Goal: Information Seeking & Learning: Learn about a topic

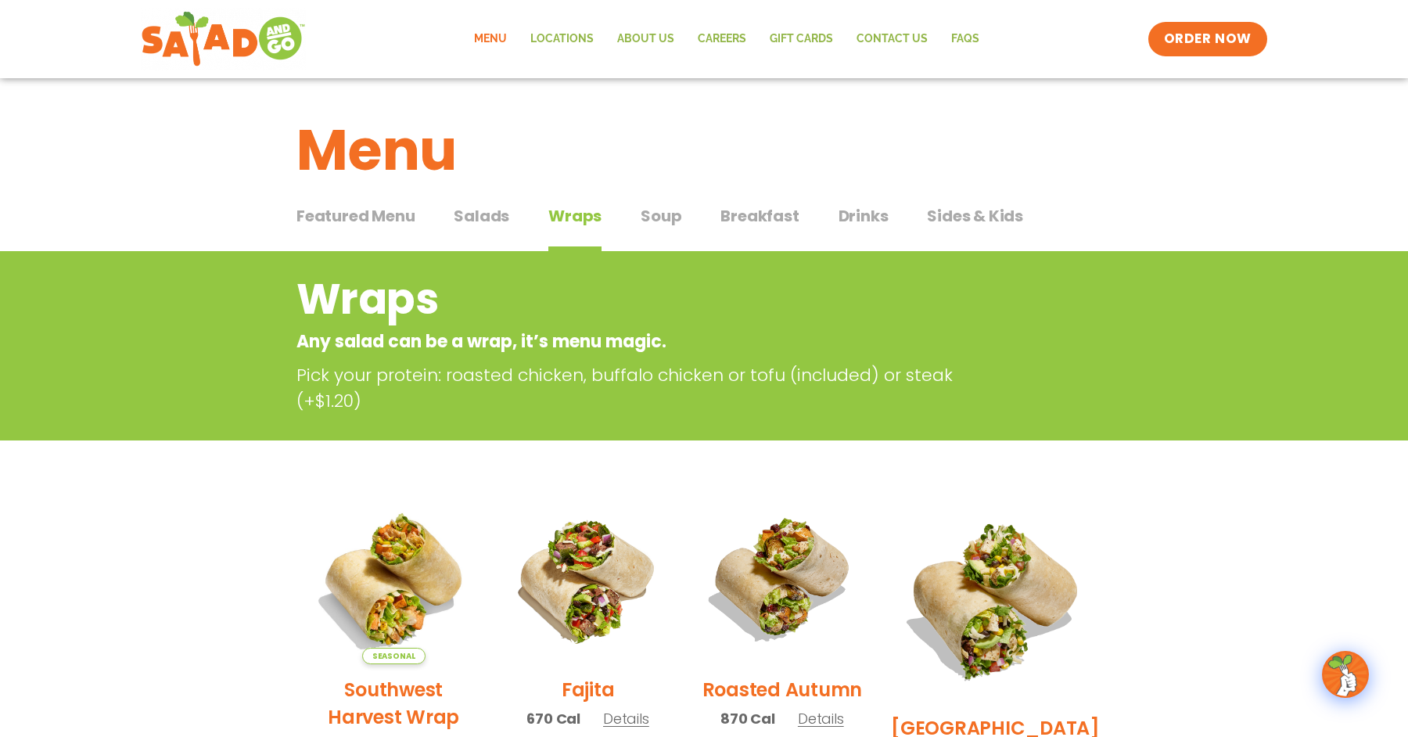
click at [474, 218] on span "Salads" at bounding box center [482, 215] width 56 height 23
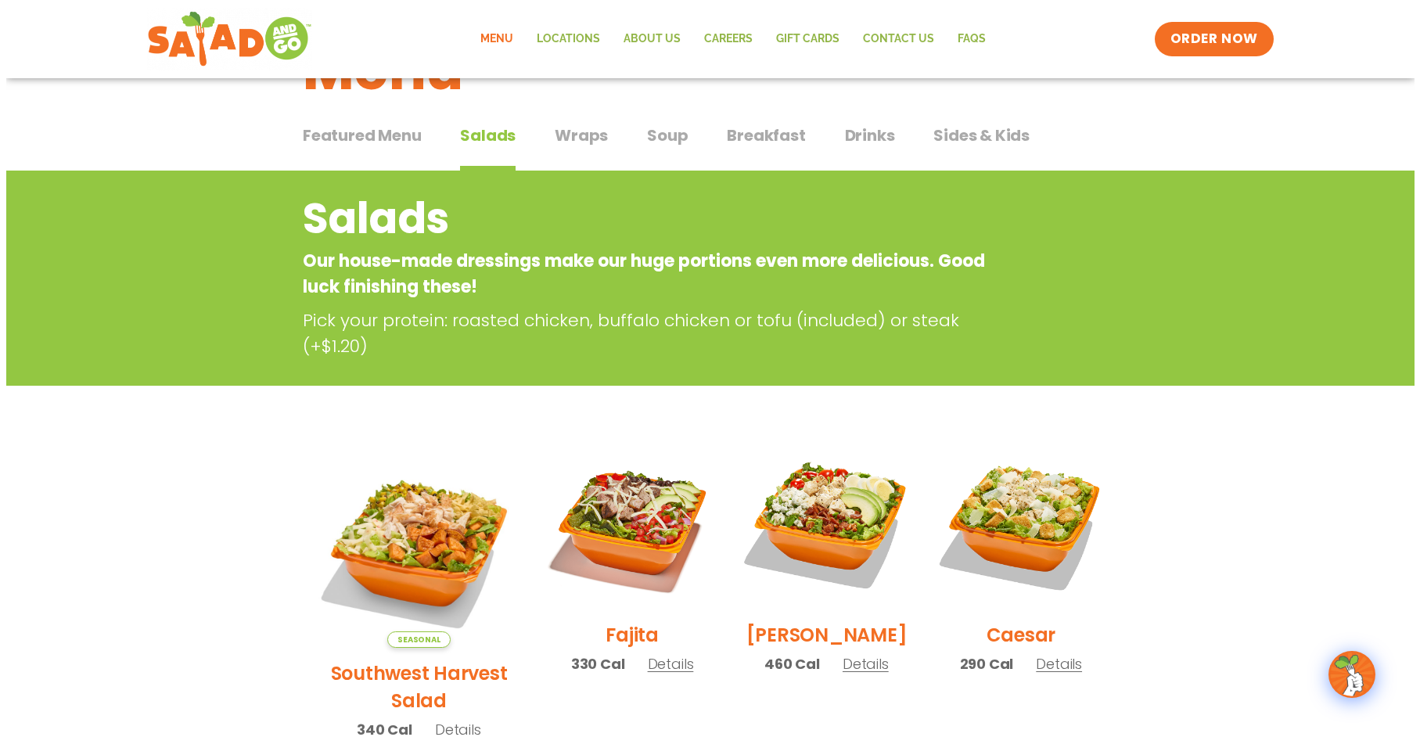
scroll to position [235, 0]
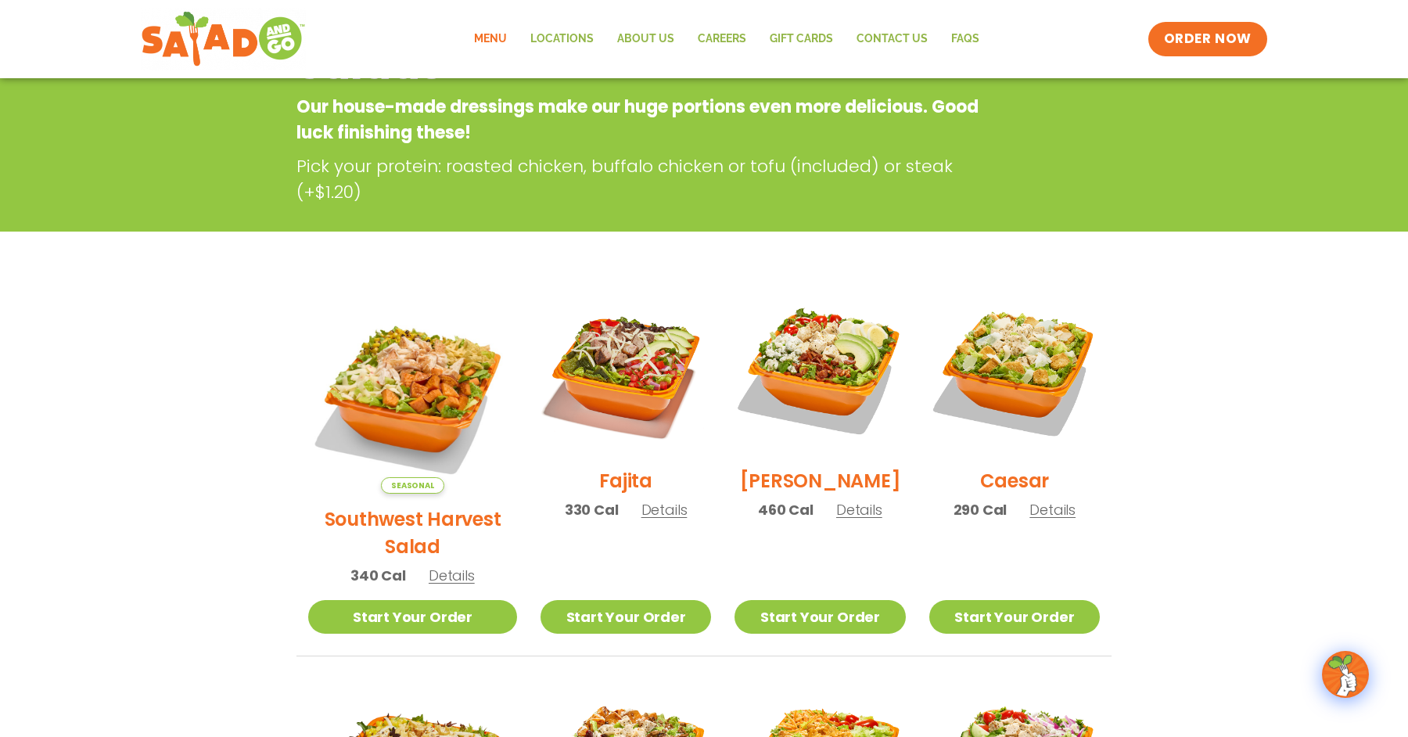
click at [365, 505] on h2 "Southwest Harvest Salad" at bounding box center [412, 532] width 209 height 55
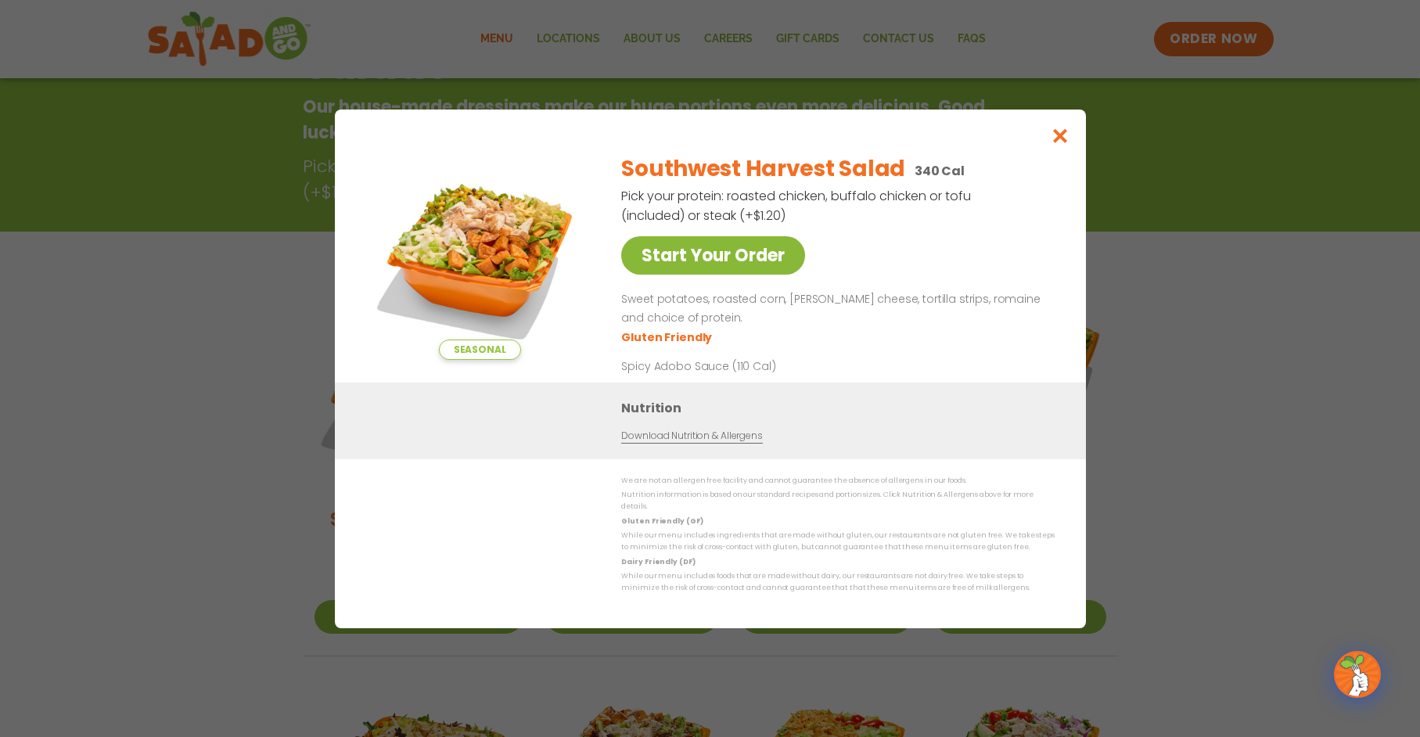
click at [713, 262] on link "Start Your Order" at bounding box center [713, 255] width 184 height 38
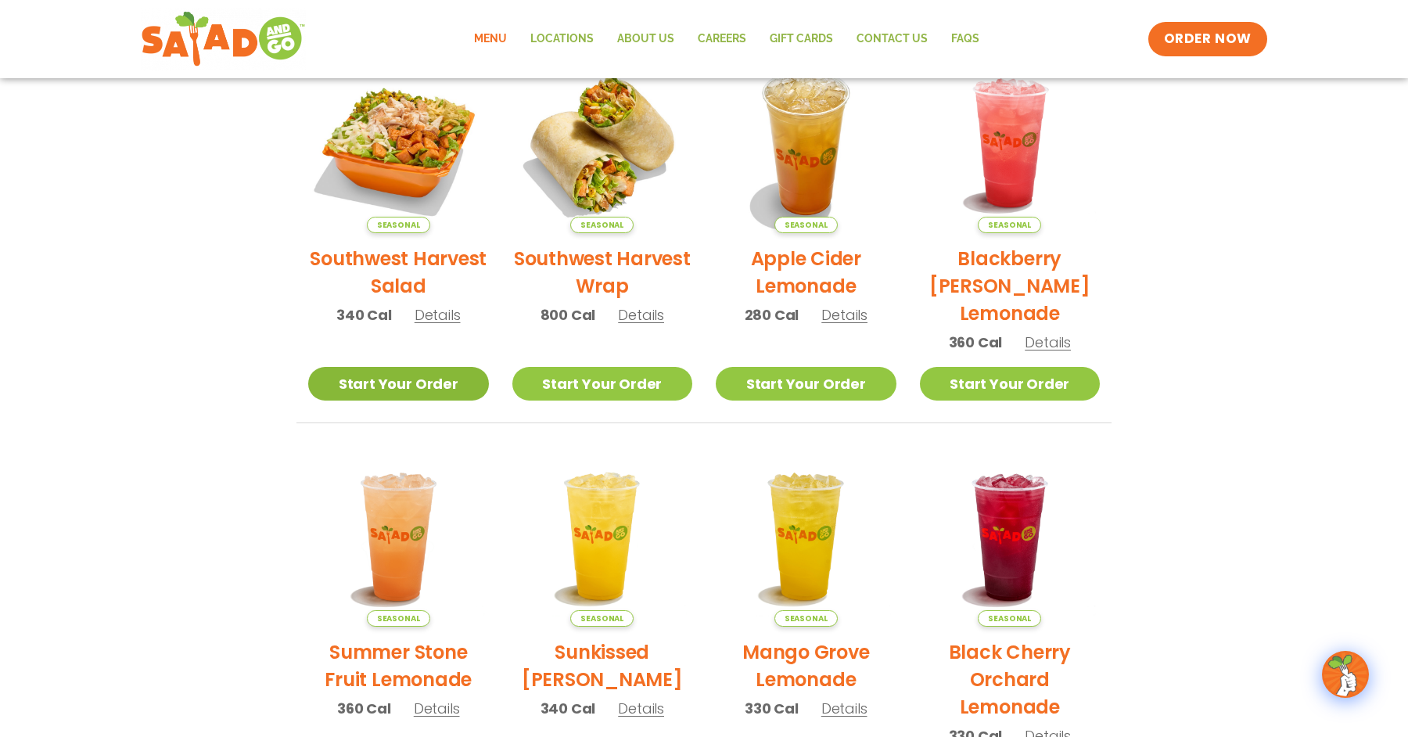
scroll to position [626, 0]
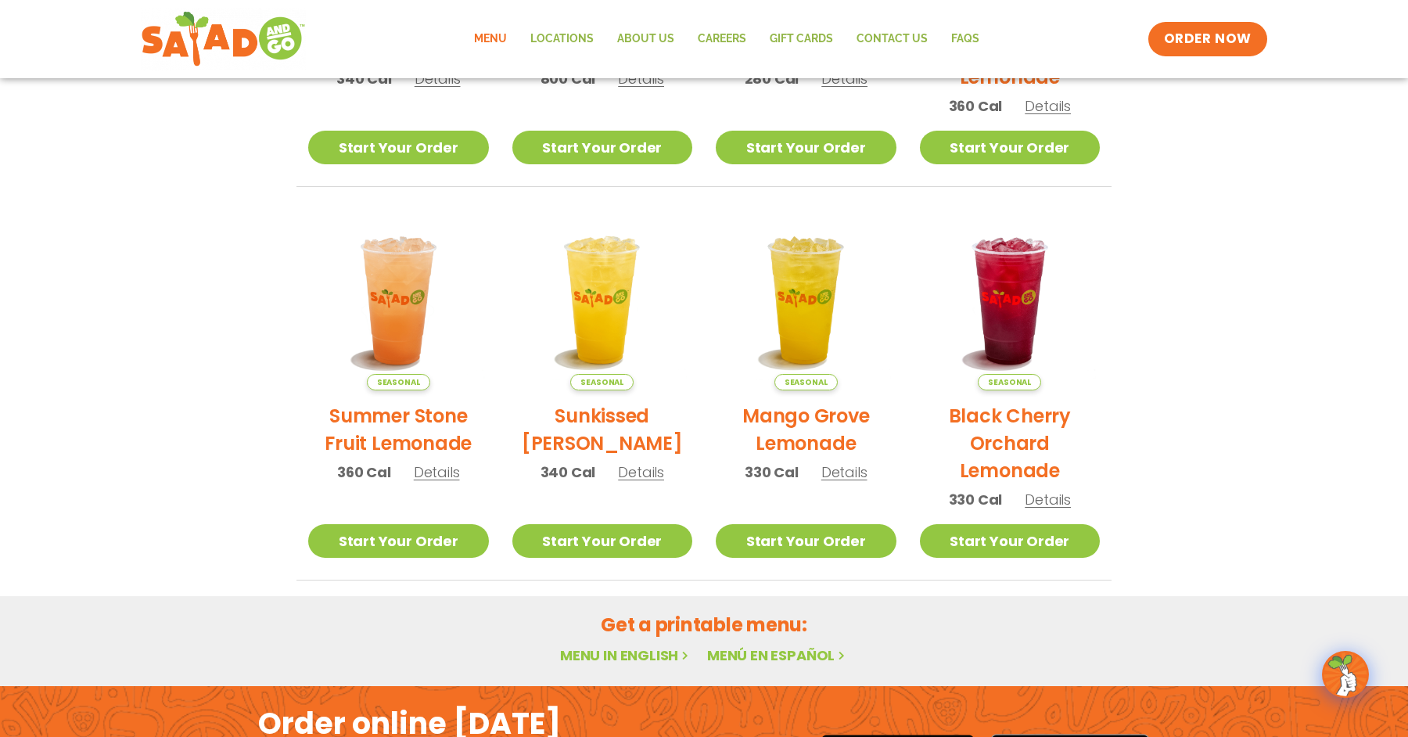
click at [1195, 57] on div "Menu Locations About Us Careers GIFT CARDS Contact Us FAQs Menu Menu Locations …" at bounding box center [704, 39] width 1127 height 63
click at [1192, 42] on span "ORDER NOW" at bounding box center [1207, 39] width 97 height 20
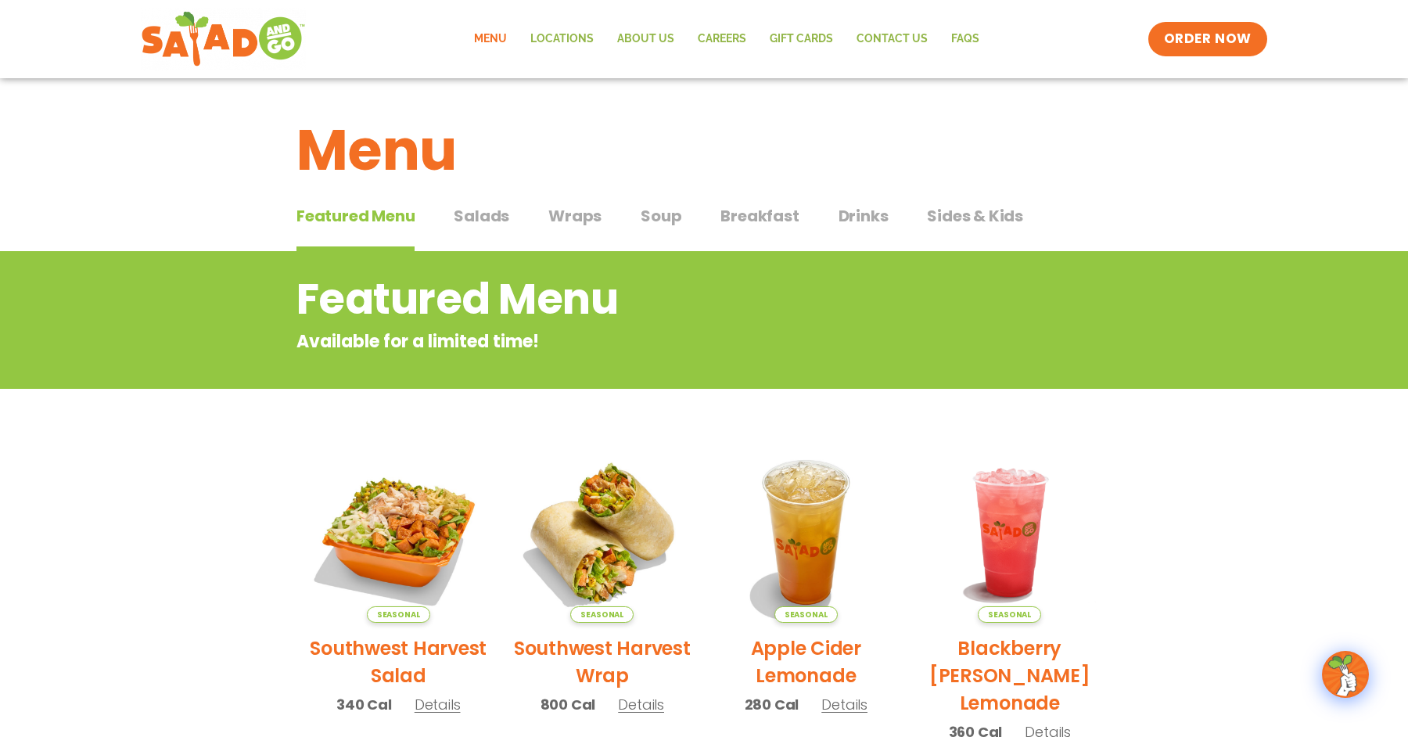
click at [481, 208] on span "Salads" at bounding box center [482, 215] width 56 height 23
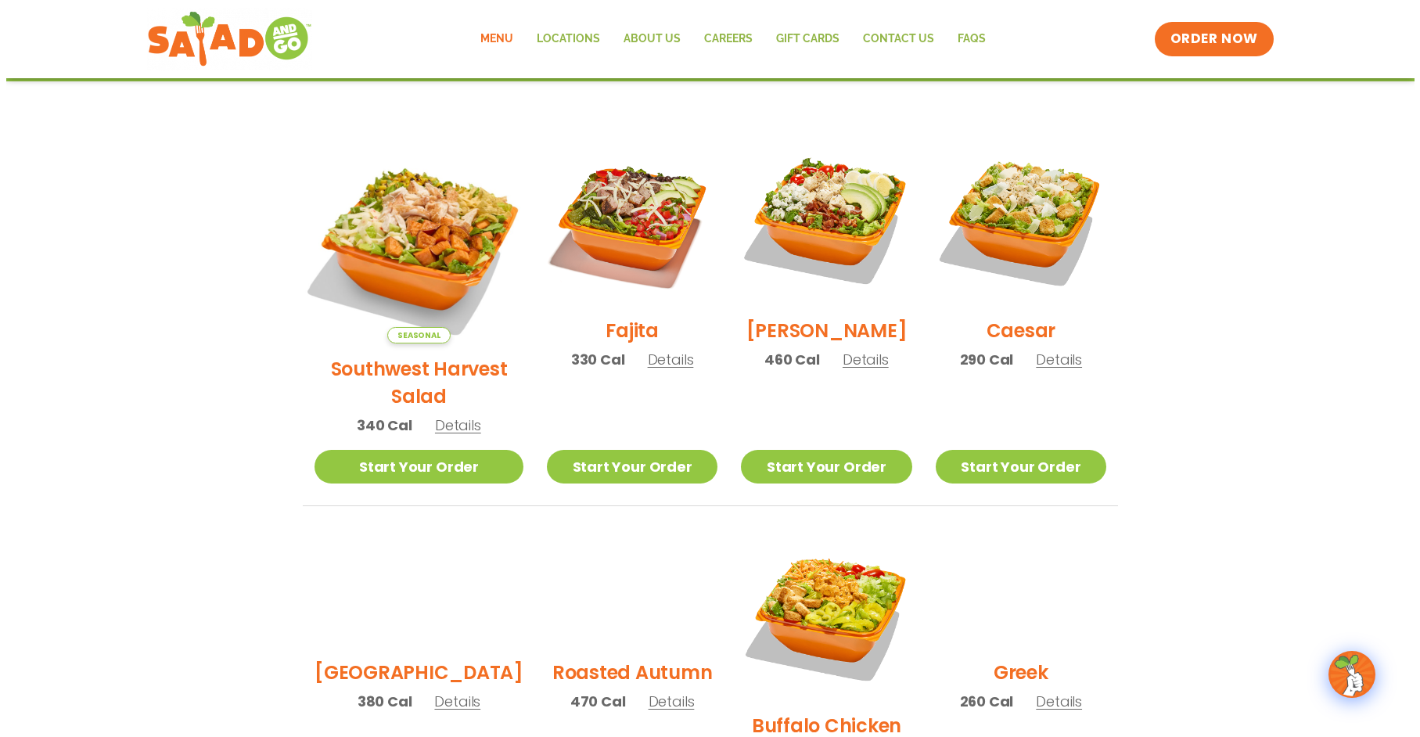
scroll to position [391, 0]
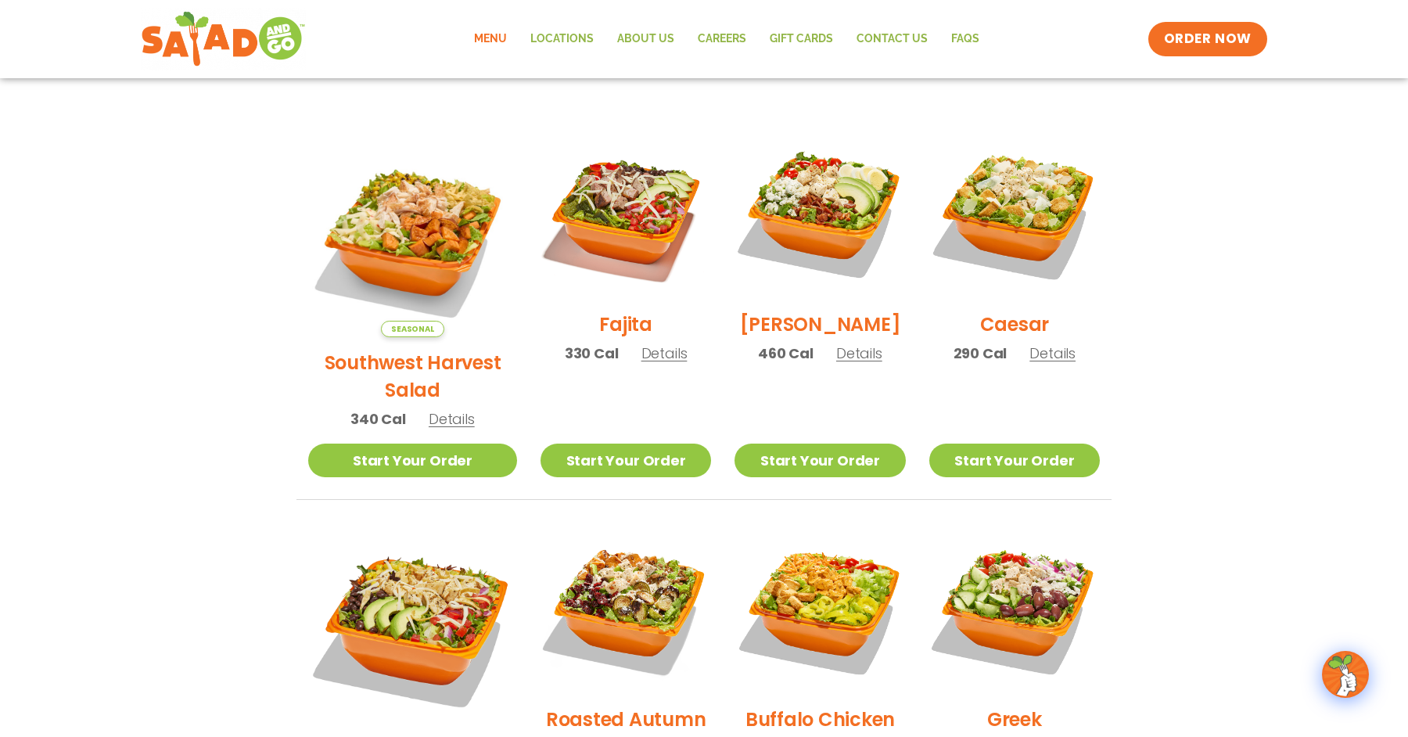
click at [1055, 362] on span "Details" at bounding box center [1053, 353] width 46 height 20
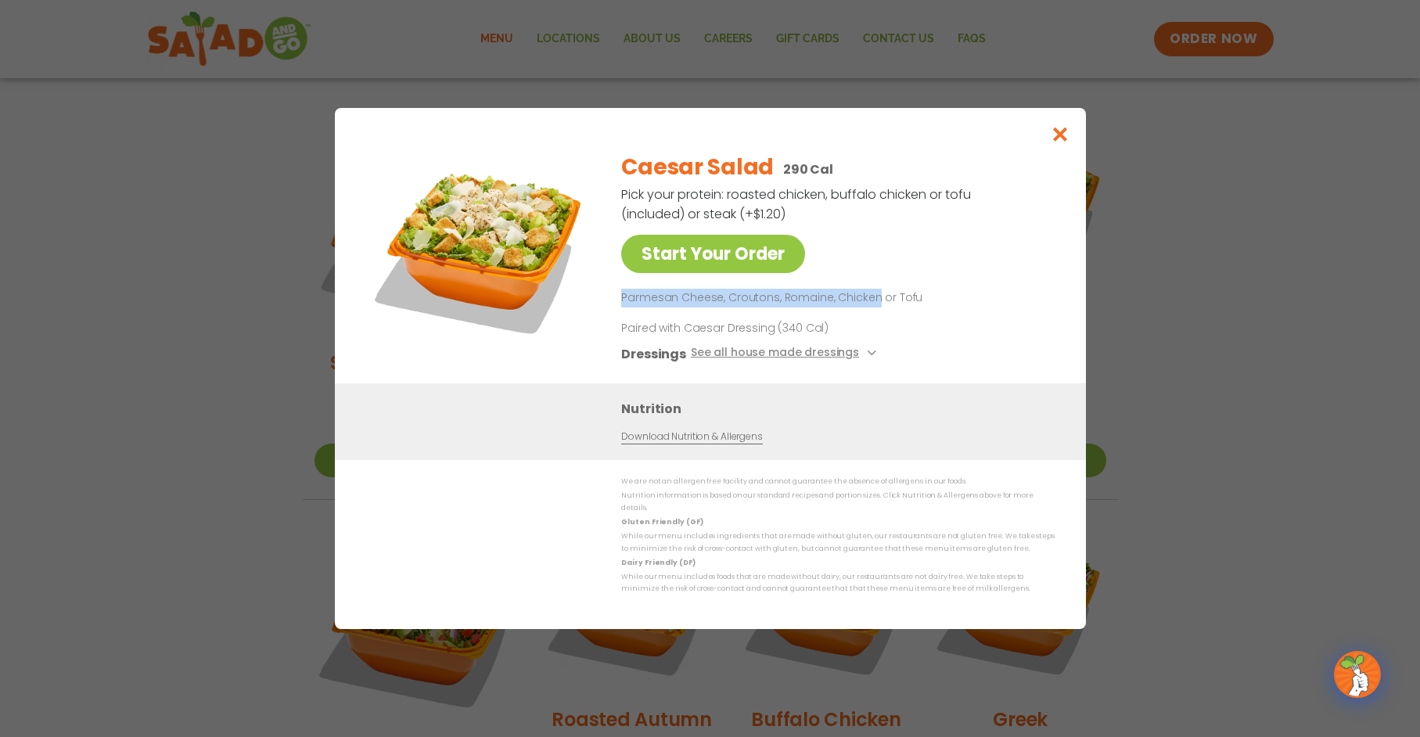
drag, startPoint x: 621, startPoint y: 304, endPoint x: 871, endPoint y: 302, distance: 249.6
click at [871, 302] on p "Parmesan Cheese, Croutons, Romaine, Chicken or Tofu" at bounding box center [834, 298] width 427 height 19
copy p "Parmesan Cheese, Croutons, Romaine, Chicken"
click at [1059, 139] on icon "Close modal" at bounding box center [1060, 134] width 20 height 16
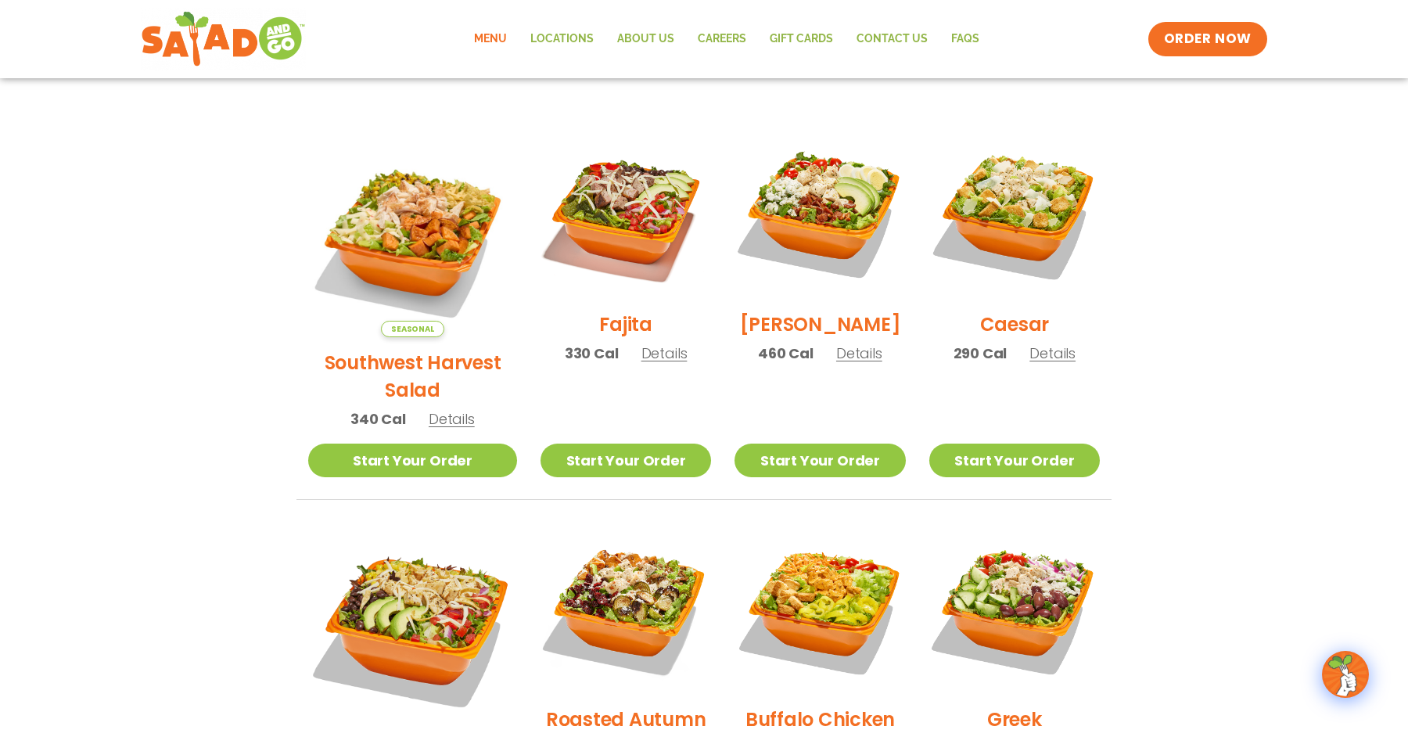
drag, startPoint x: 841, startPoint y: 367, endPoint x: 840, endPoint y: 356, distance: 11.0
click at [841, 363] on span "Details" at bounding box center [859, 353] width 46 height 20
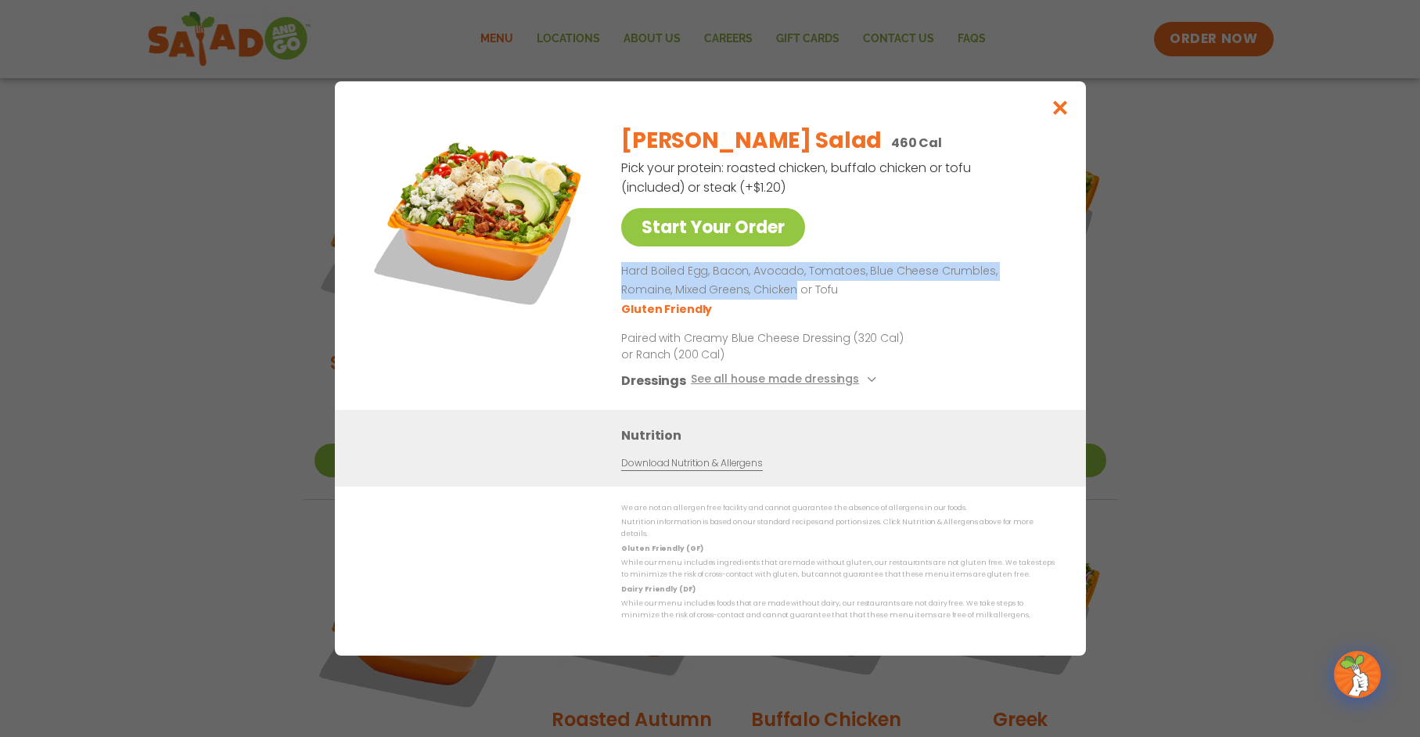
drag, startPoint x: 624, startPoint y: 275, endPoint x: 739, endPoint y: 293, distance: 117.2
click at [739, 293] on p "Hard Boiled Egg, Bacon, Avocado, Tomatoes, Blue Cheese Crumbles, Romaine, Mixed…" at bounding box center [834, 281] width 427 height 38
copy p "Hard Boiled Egg, Bacon, Avocado, Tomatoes, Blue Cheese Crumbles, Romaine, Mixed…"
